Goal: Task Accomplishment & Management: Manage account settings

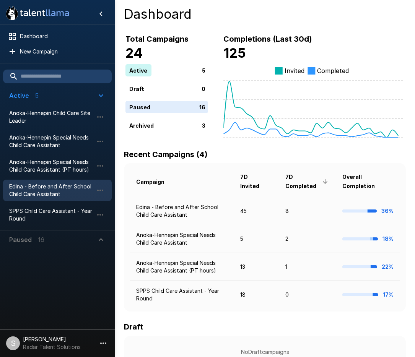
click at [38, 192] on span "Edina - Before and After School Child Care Assistant" at bounding box center [51, 190] width 84 height 15
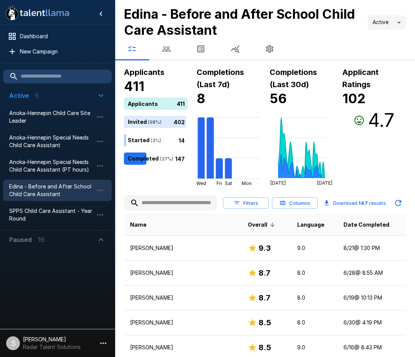
click at [164, 48] on icon "button" at bounding box center [166, 48] width 8 height 5
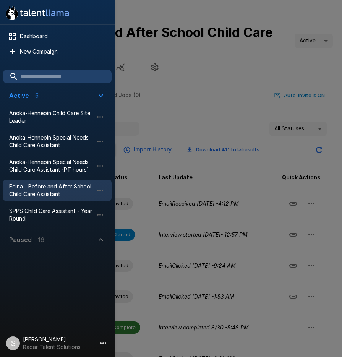
click at [197, 64] on div at bounding box center [171, 178] width 342 height 357
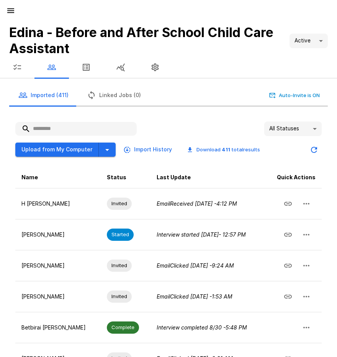
click at [54, 65] on icon "button" at bounding box center [51, 67] width 9 height 9
click at [55, 129] on input "text" at bounding box center [75, 129] width 121 height 14
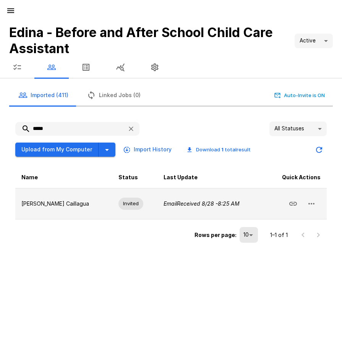
click at [321, 204] on td at bounding box center [296, 203] width 62 height 31
click at [314, 204] on icon "button" at bounding box center [312, 204] width 6 height 2
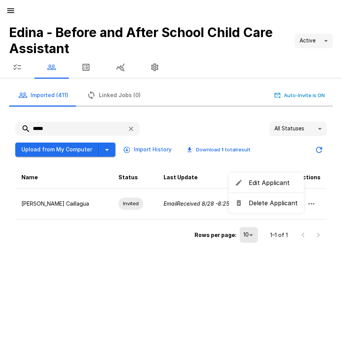
click at [272, 201] on span "Delete Applicant" at bounding box center [273, 203] width 49 height 9
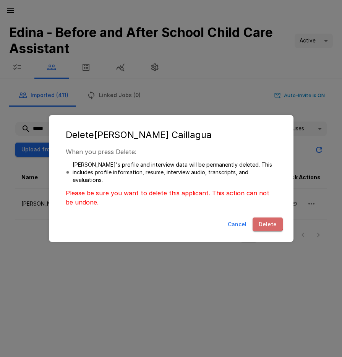
click at [266, 222] on button "Delete" at bounding box center [268, 225] width 30 height 14
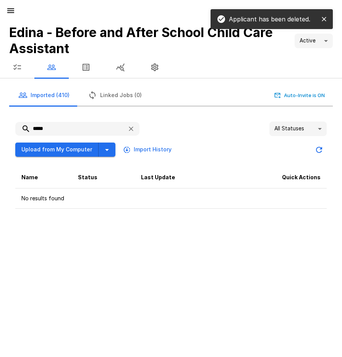
drag, startPoint x: 46, startPoint y: 126, endPoint x: 20, endPoint y: 129, distance: 25.9
click at [20, 129] on input "*****" at bounding box center [68, 129] width 106 height 14
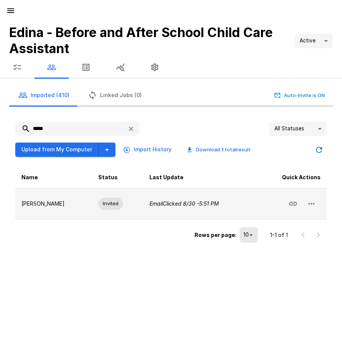
click at [313, 205] on icon "button" at bounding box center [311, 203] width 9 height 9
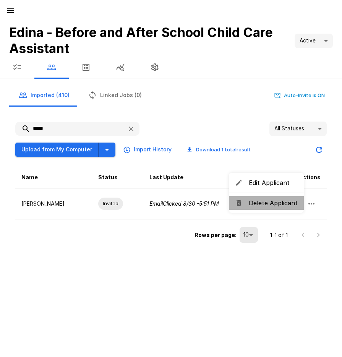
click at [271, 206] on span "Delete Applicant" at bounding box center [273, 203] width 49 height 9
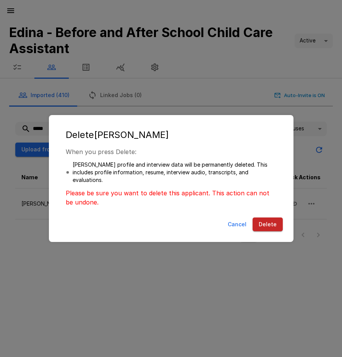
click at [272, 222] on button "Delete" at bounding box center [268, 225] width 30 height 14
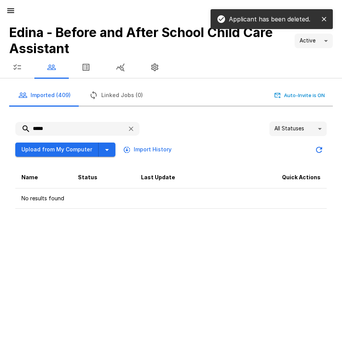
drag, startPoint x: 49, startPoint y: 132, endPoint x: 28, endPoint y: 132, distance: 21.0
click at [28, 132] on input "*****" at bounding box center [68, 129] width 106 height 14
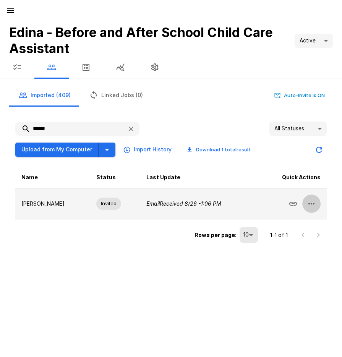
click at [313, 207] on icon "button" at bounding box center [311, 203] width 9 height 9
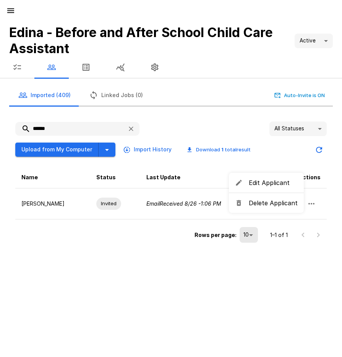
click at [273, 207] on span "Delete Applicant" at bounding box center [273, 203] width 49 height 9
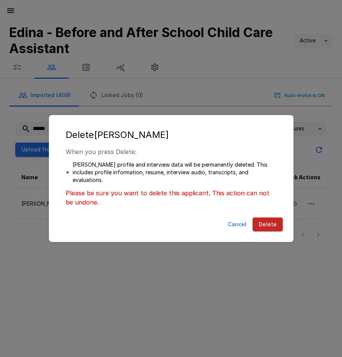
click at [269, 223] on button "Delete" at bounding box center [268, 225] width 30 height 14
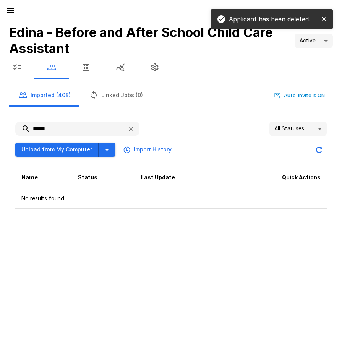
drag, startPoint x: 49, startPoint y: 127, endPoint x: 30, endPoint y: 127, distance: 18.7
click at [30, 127] on input "******" at bounding box center [68, 129] width 106 height 14
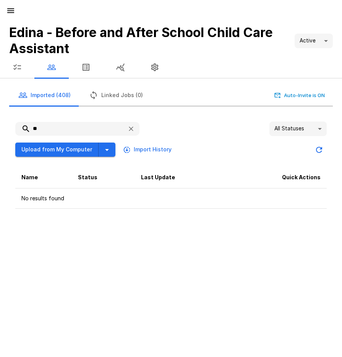
type input "*"
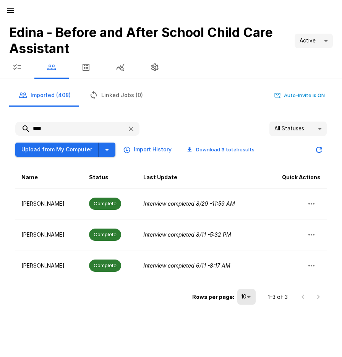
type input "****"
drag, startPoint x: 53, startPoint y: 131, endPoint x: 23, endPoint y: 131, distance: 29.8
click at [23, 131] on input "****" at bounding box center [68, 129] width 106 height 14
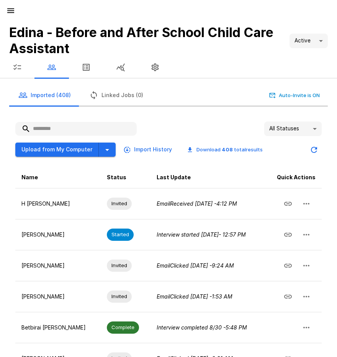
click at [52, 130] on input "text" at bounding box center [75, 129] width 121 height 14
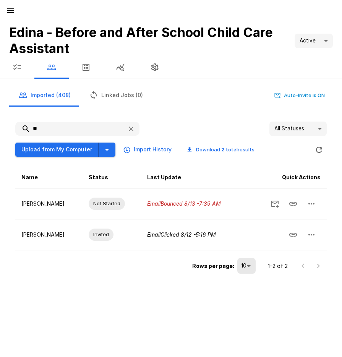
type input "*"
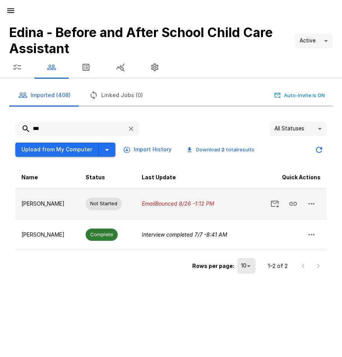
click at [316, 204] on icon "button" at bounding box center [311, 203] width 9 height 9
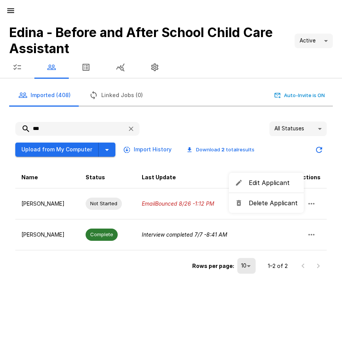
click at [268, 205] on span "Delete Applicant" at bounding box center [273, 203] width 49 height 9
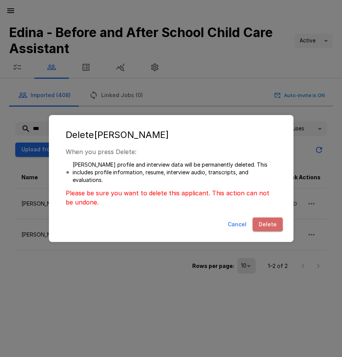
click at [266, 223] on button "Delete" at bounding box center [268, 225] width 30 height 14
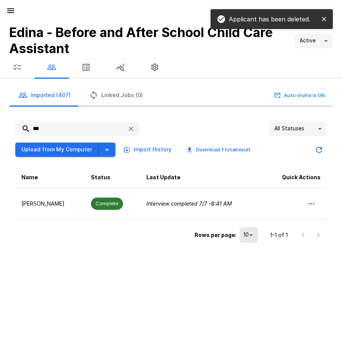
drag, startPoint x: 43, startPoint y: 130, endPoint x: 20, endPoint y: 130, distance: 23.3
click at [20, 130] on input "***" at bounding box center [68, 129] width 106 height 14
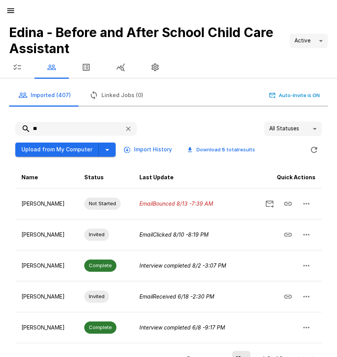
type input "*"
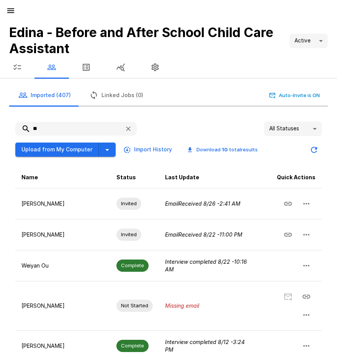
type input "*"
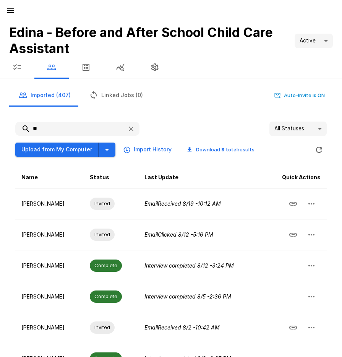
type input "*"
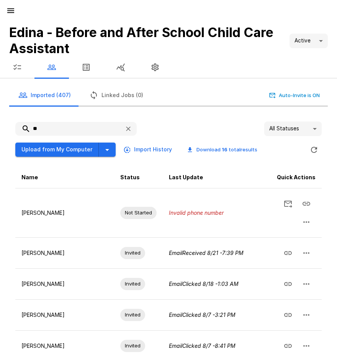
type input "*"
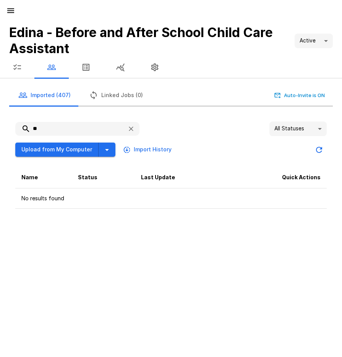
type input "*"
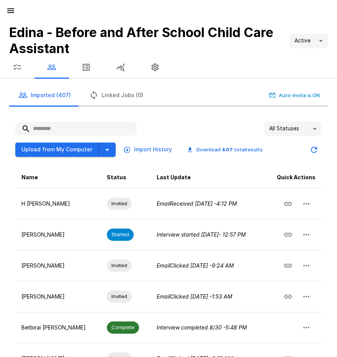
click at [22, 67] on button "button" at bounding box center [17, 67] width 34 height 21
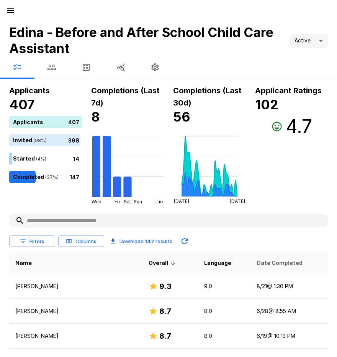
click at [266, 261] on span "Date Completed" at bounding box center [279, 263] width 46 height 9
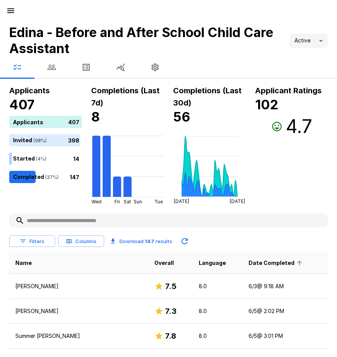
click at [267, 262] on span "Date Completed" at bounding box center [276, 263] width 56 height 9
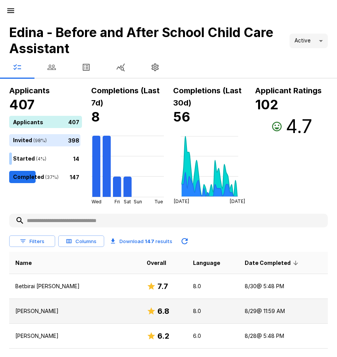
click at [47, 313] on p "[PERSON_NAME]" at bounding box center [74, 312] width 119 height 8
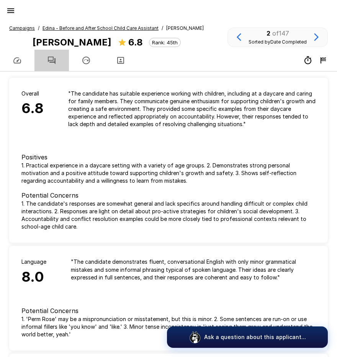
click at [51, 62] on icon "button" at bounding box center [51, 60] width 9 height 9
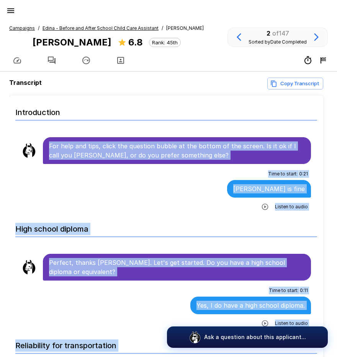
scroll to position [12, 0]
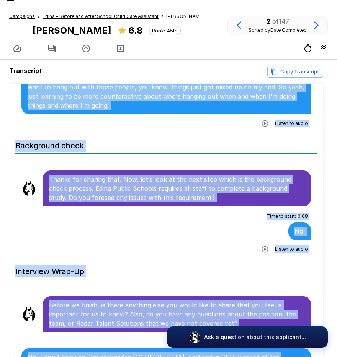
scroll to position [49, 0]
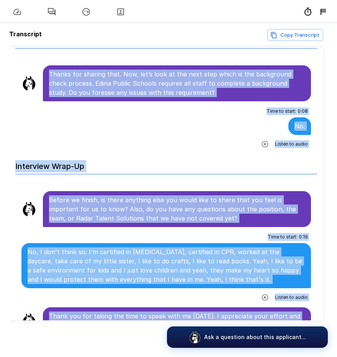
drag, startPoint x: 49, startPoint y: 144, endPoint x: 258, endPoint y: 311, distance: 267.0
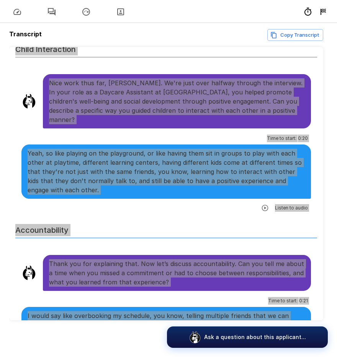
scroll to position [776, 0]
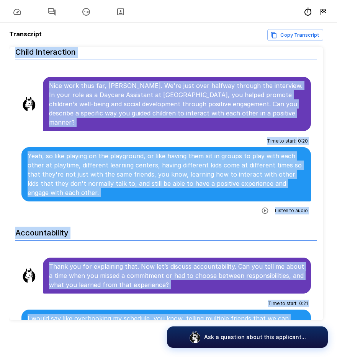
click at [170, 192] on div "Time to start : 0 : 20 Yeah, so like playing on the playground, or like having …" at bounding box center [165, 176] width 289 height 82
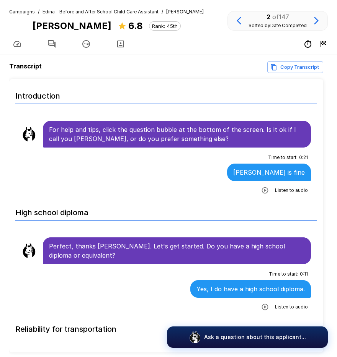
scroll to position [0, 0]
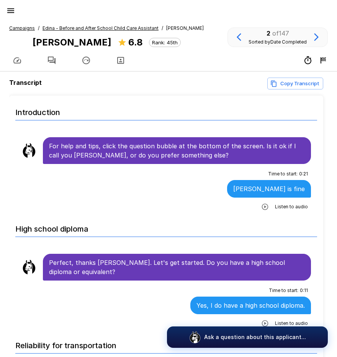
click at [92, 28] on u "Edina - Before and After School Child Care Assistant" at bounding box center [100, 28] width 116 height 6
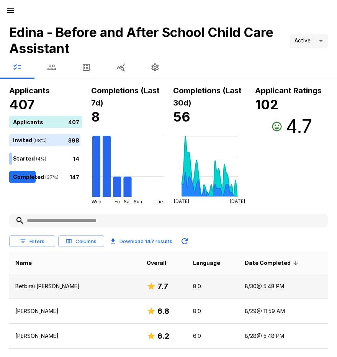
click at [35, 282] on td "Betbirai [PERSON_NAME]" at bounding box center [74, 286] width 131 height 25
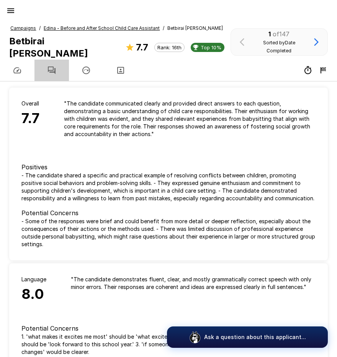
click at [49, 67] on icon "button" at bounding box center [52, 71] width 8 height 8
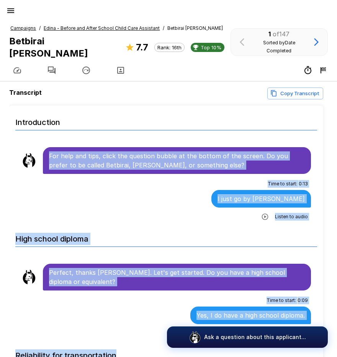
scroll to position [12, 0]
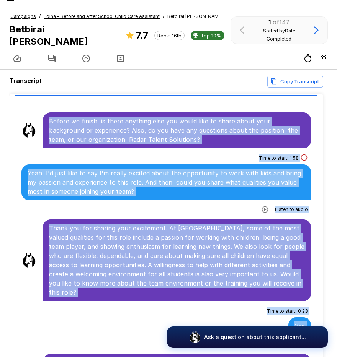
scroll to position [49, 0]
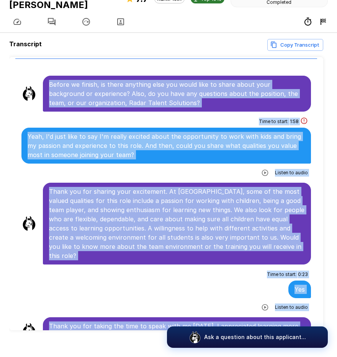
drag, startPoint x: 49, startPoint y: 145, endPoint x: 271, endPoint y: 310, distance: 276.6
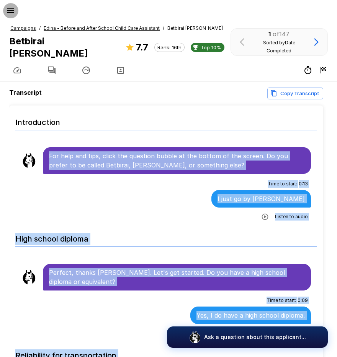
click at [11, 14] on icon "button" at bounding box center [10, 10] width 9 height 9
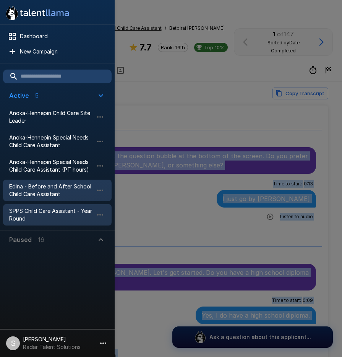
click at [29, 211] on span "SPPS Child Care Assistant - Year Round" at bounding box center [51, 214] width 84 height 15
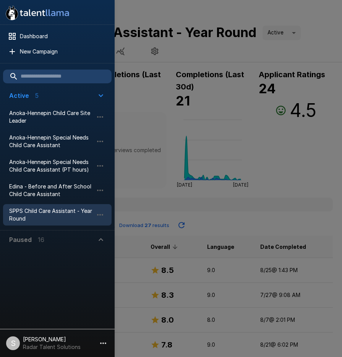
click at [247, 132] on div at bounding box center [171, 178] width 342 height 357
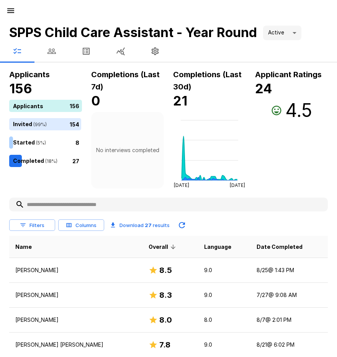
click at [10, 10] on icon "button" at bounding box center [10, 10] width 9 height 9
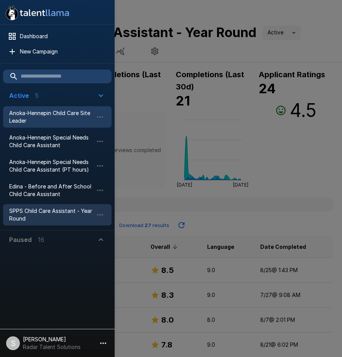
click at [43, 122] on span "Anoka-Hennepin Child Care Site Leader" at bounding box center [51, 116] width 84 height 15
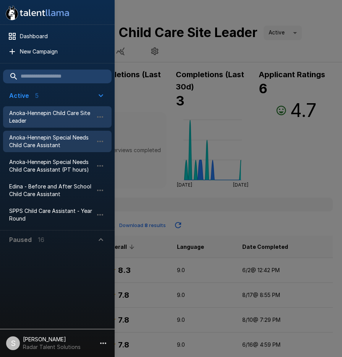
click at [46, 151] on div "Anoka-Hennepin Special Needs Child Care Assistant" at bounding box center [57, 141] width 109 height 21
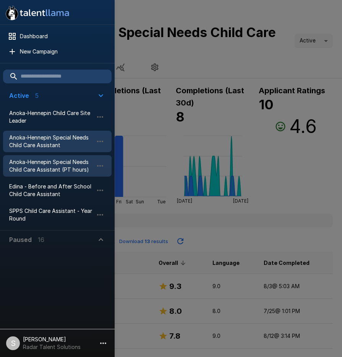
click at [41, 169] on span "Anoka-Hennepin Special Needs Child Care Assistant (PT hours)" at bounding box center [51, 165] width 84 height 15
